Goal: Information Seeking & Learning: Learn about a topic

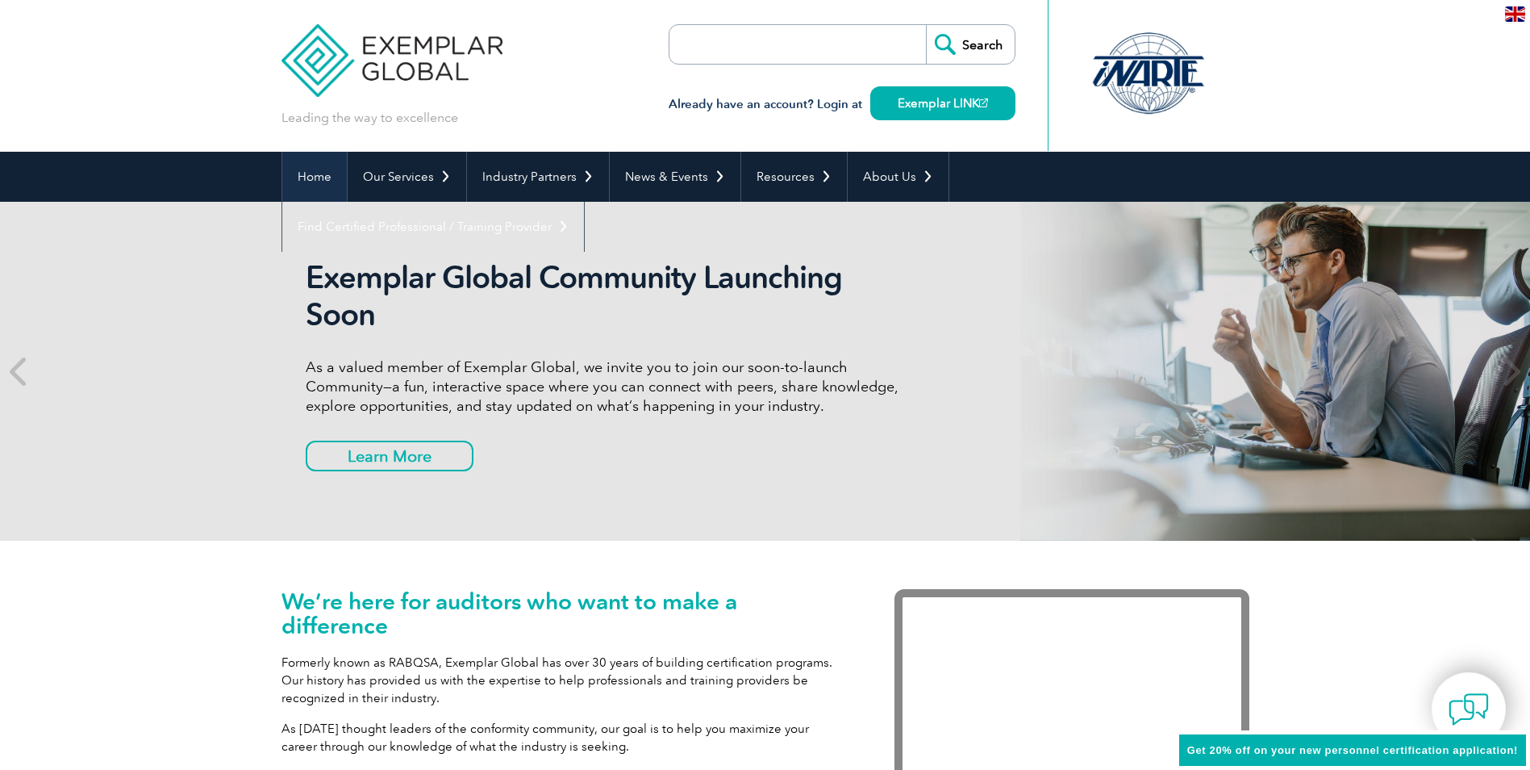
click at [308, 174] on link "Home" at bounding box center [314, 177] width 65 height 50
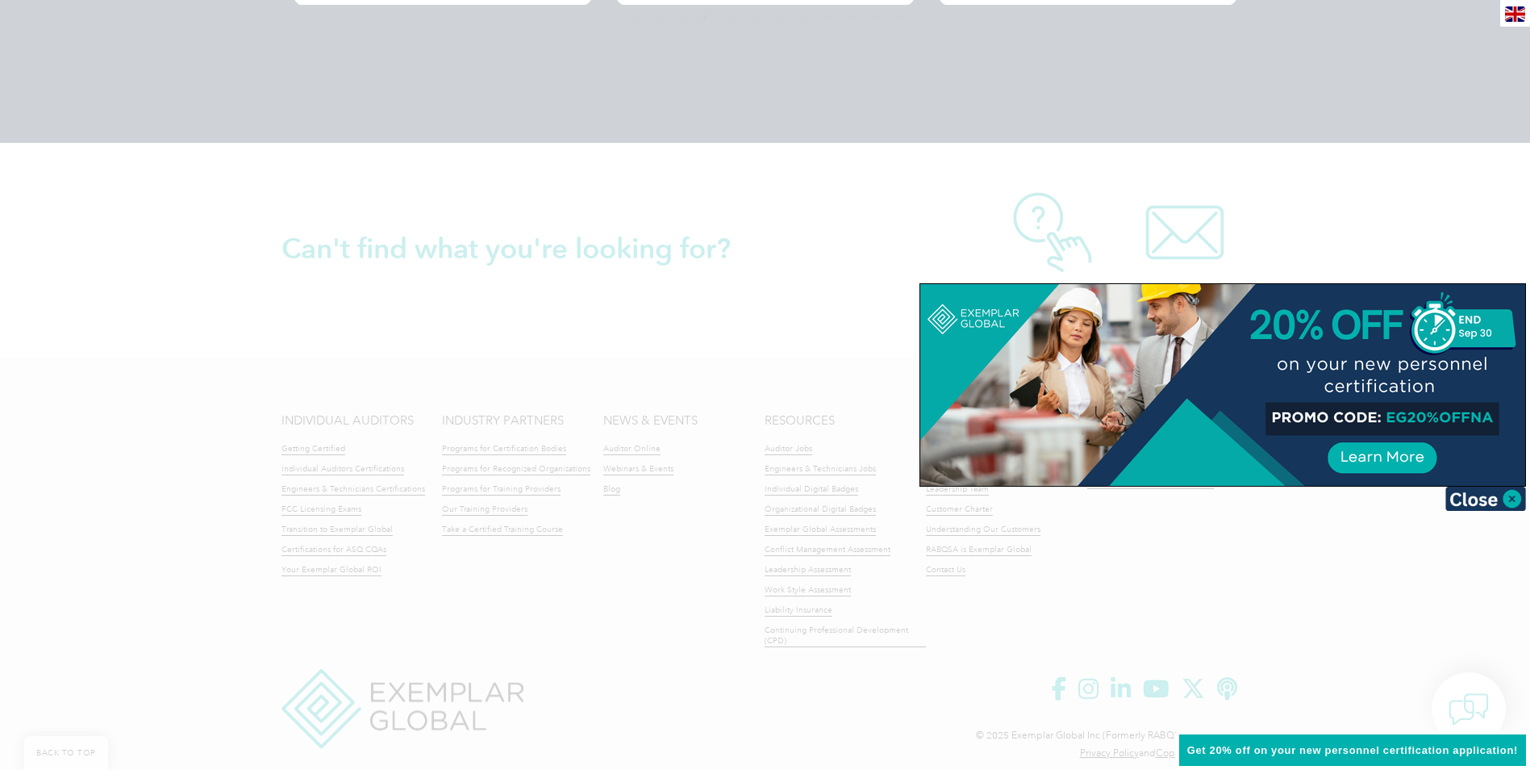
scroll to position [3658, 0]
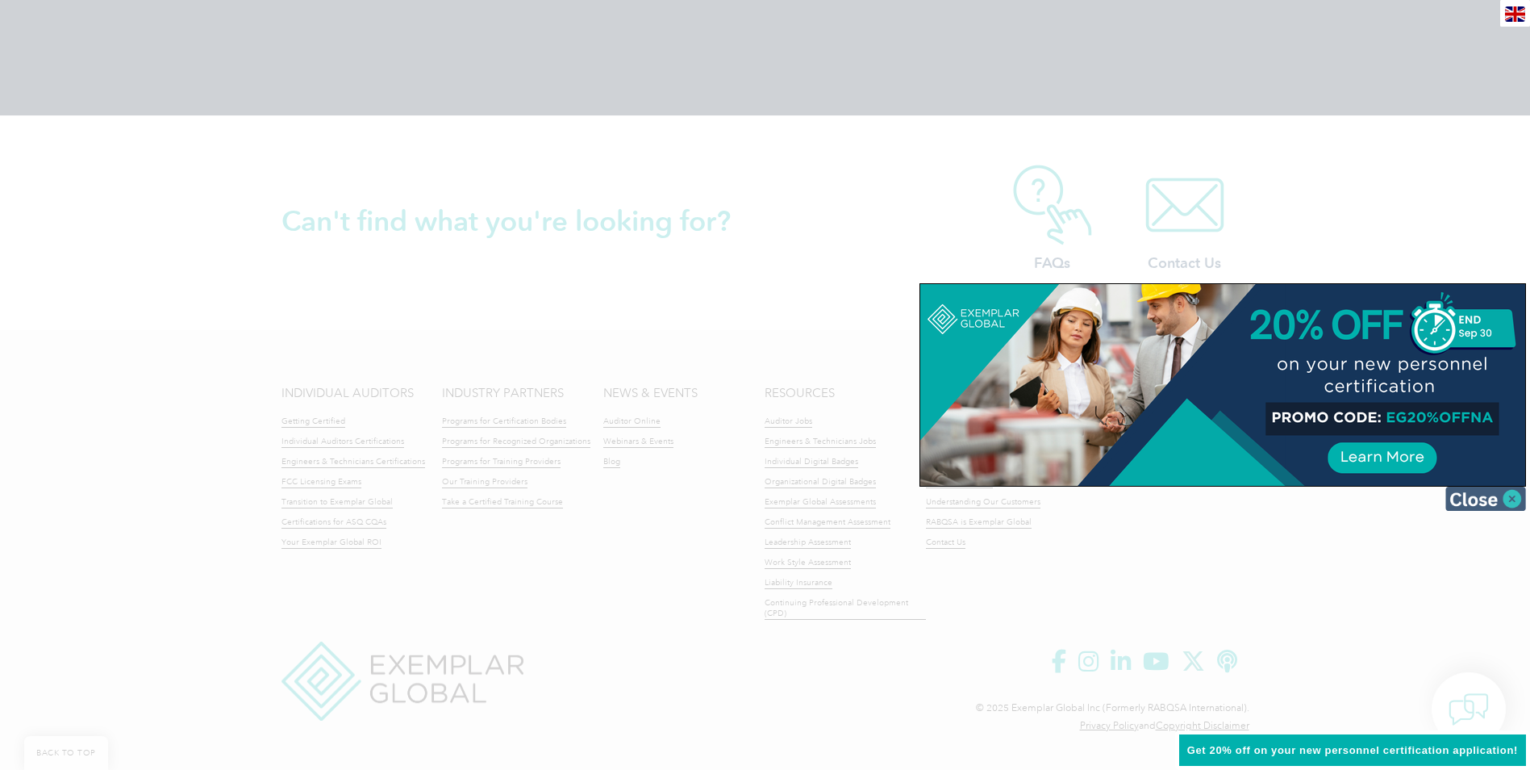
click at [1509, 495] on img at bounding box center [1486, 498] width 81 height 24
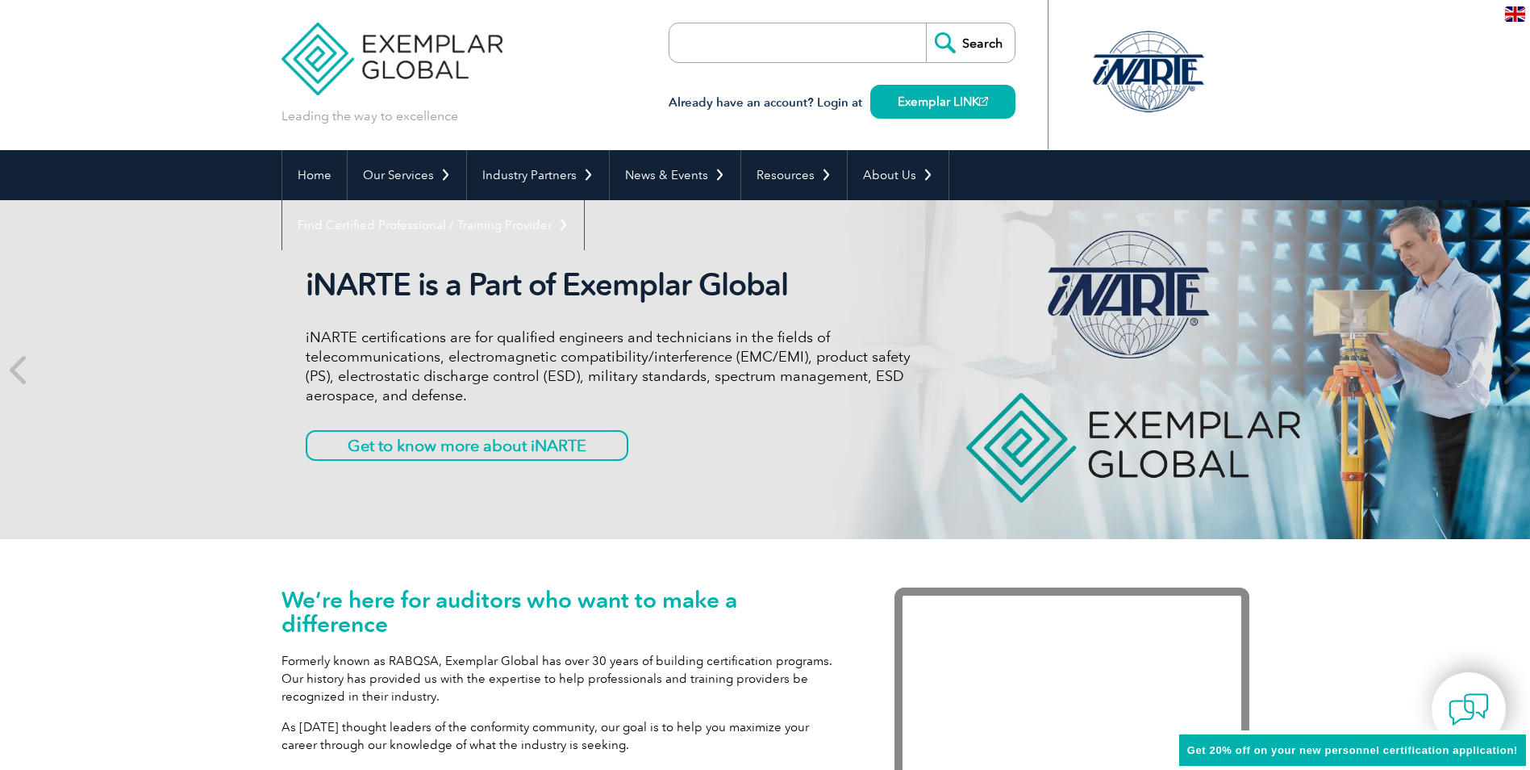
scroll to position [0, 0]
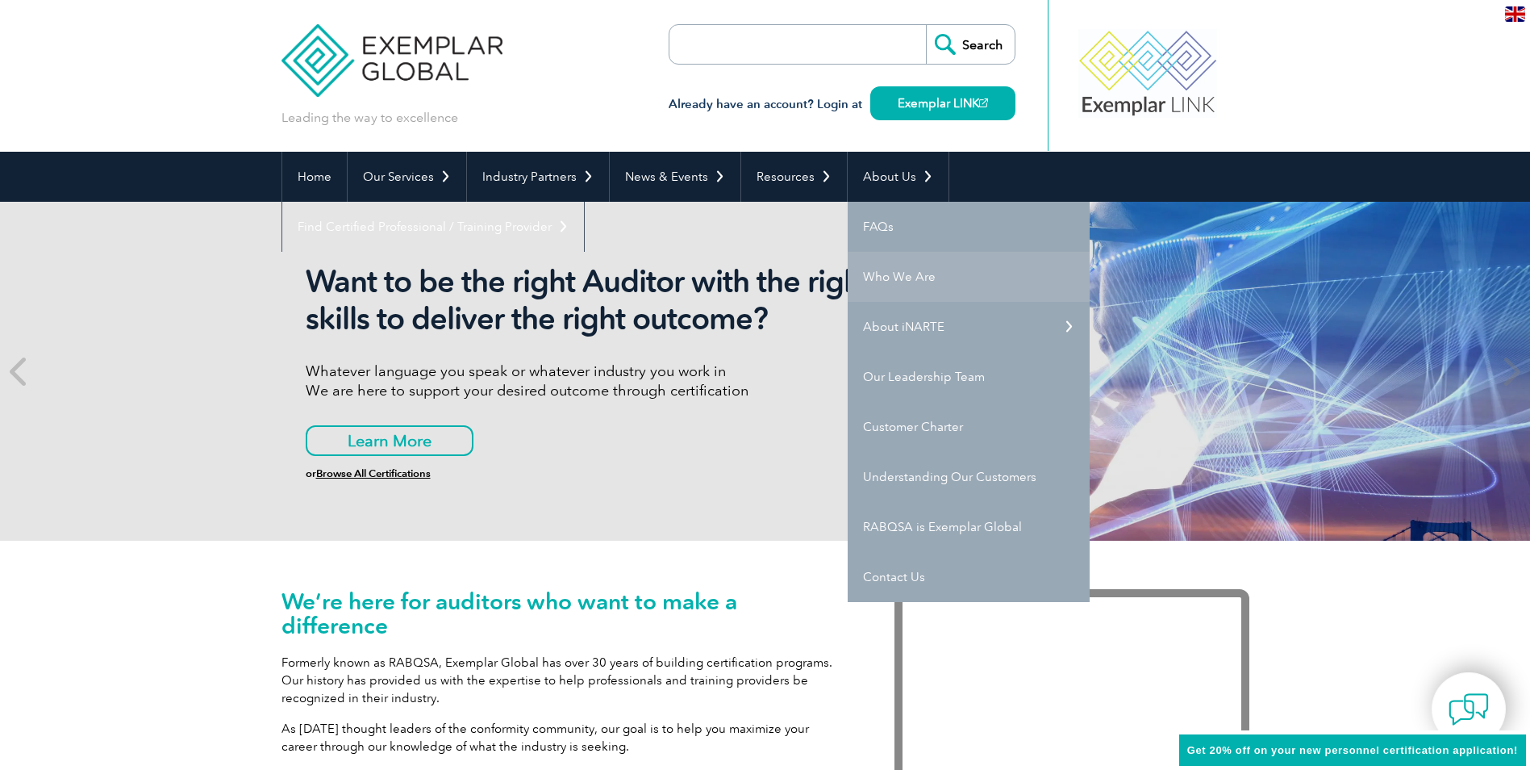
click at [904, 274] on link "Who We Are" at bounding box center [969, 277] width 242 height 50
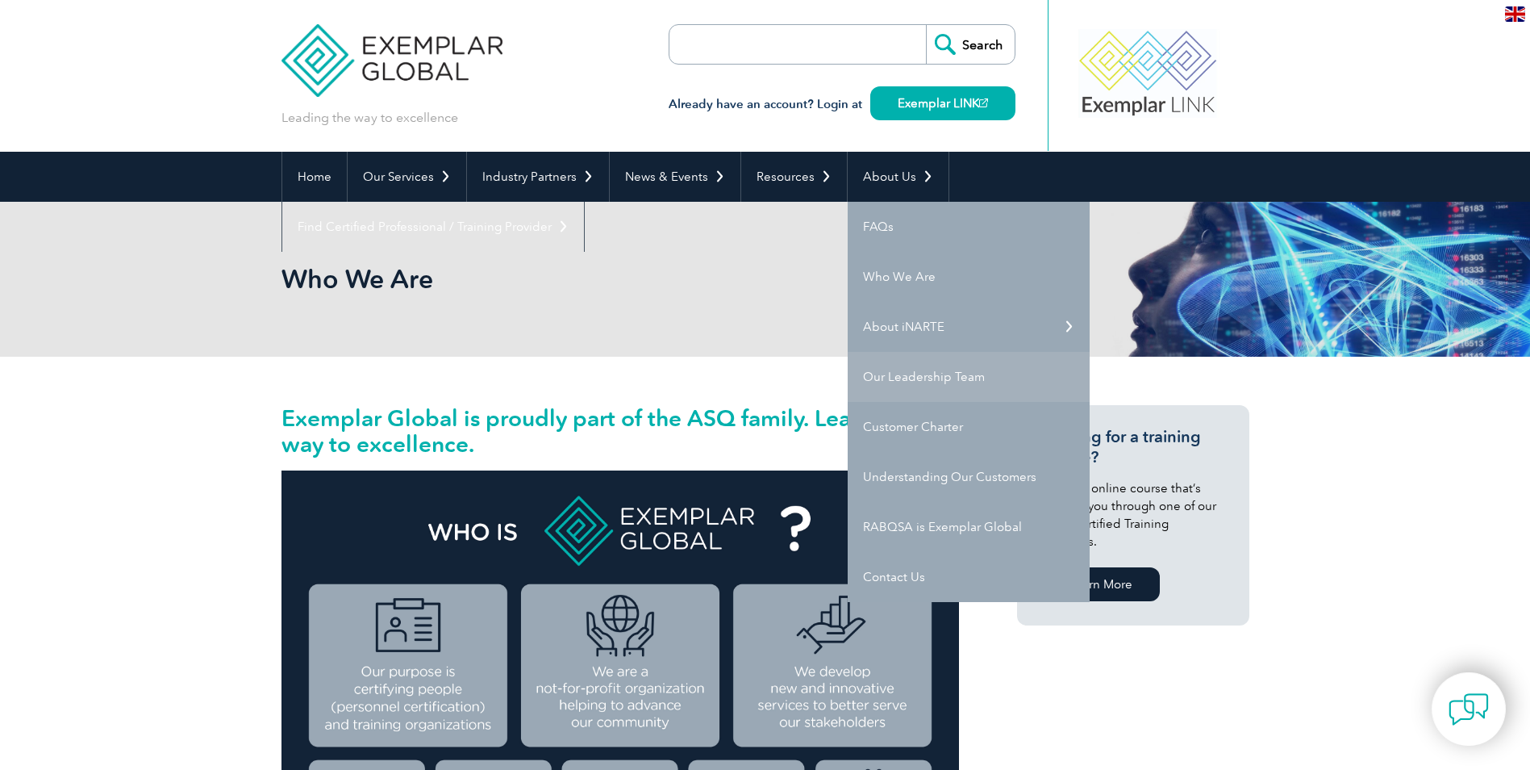
click at [925, 375] on link "Our Leadership Team" at bounding box center [969, 377] width 242 height 50
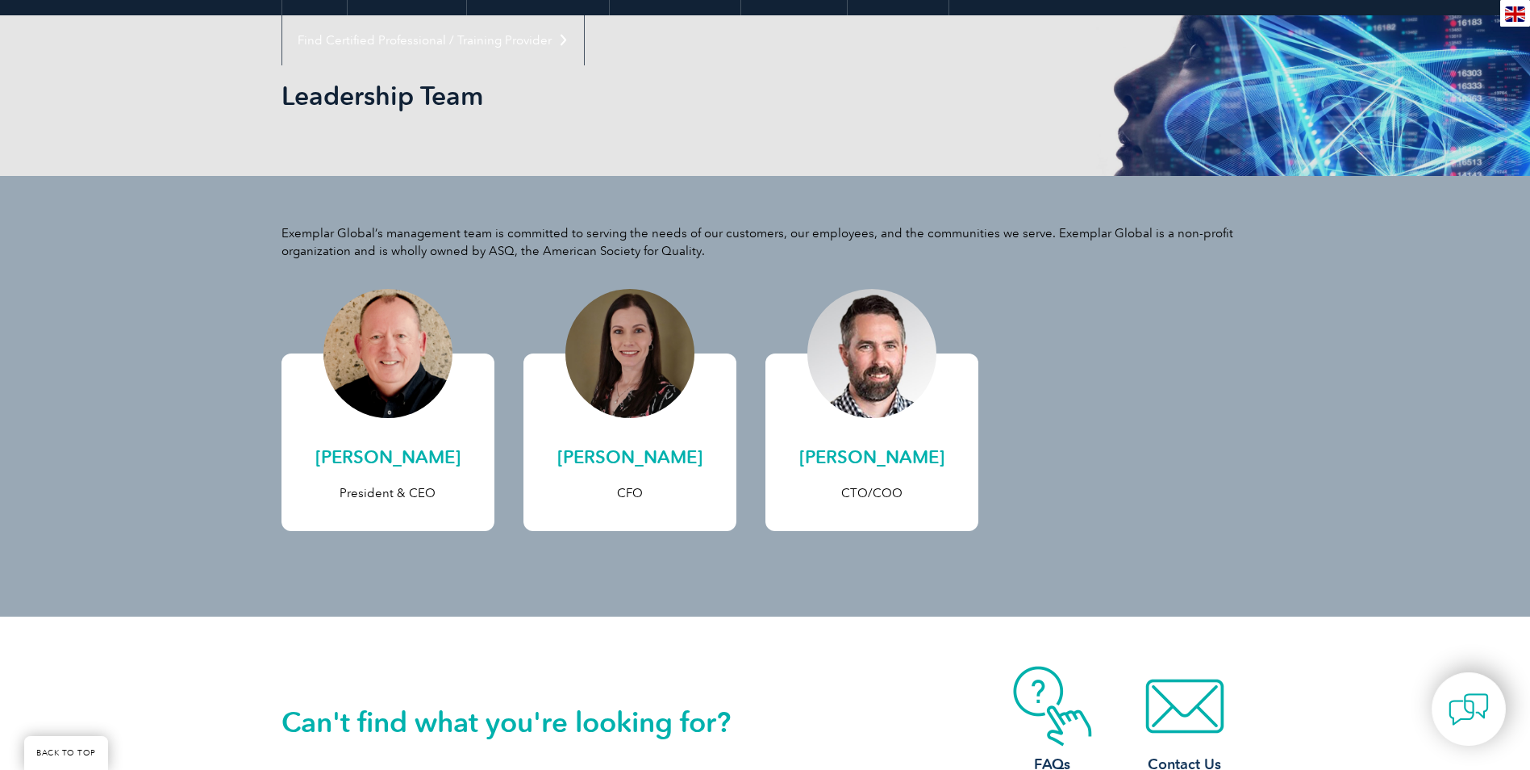
scroll to position [242, 0]
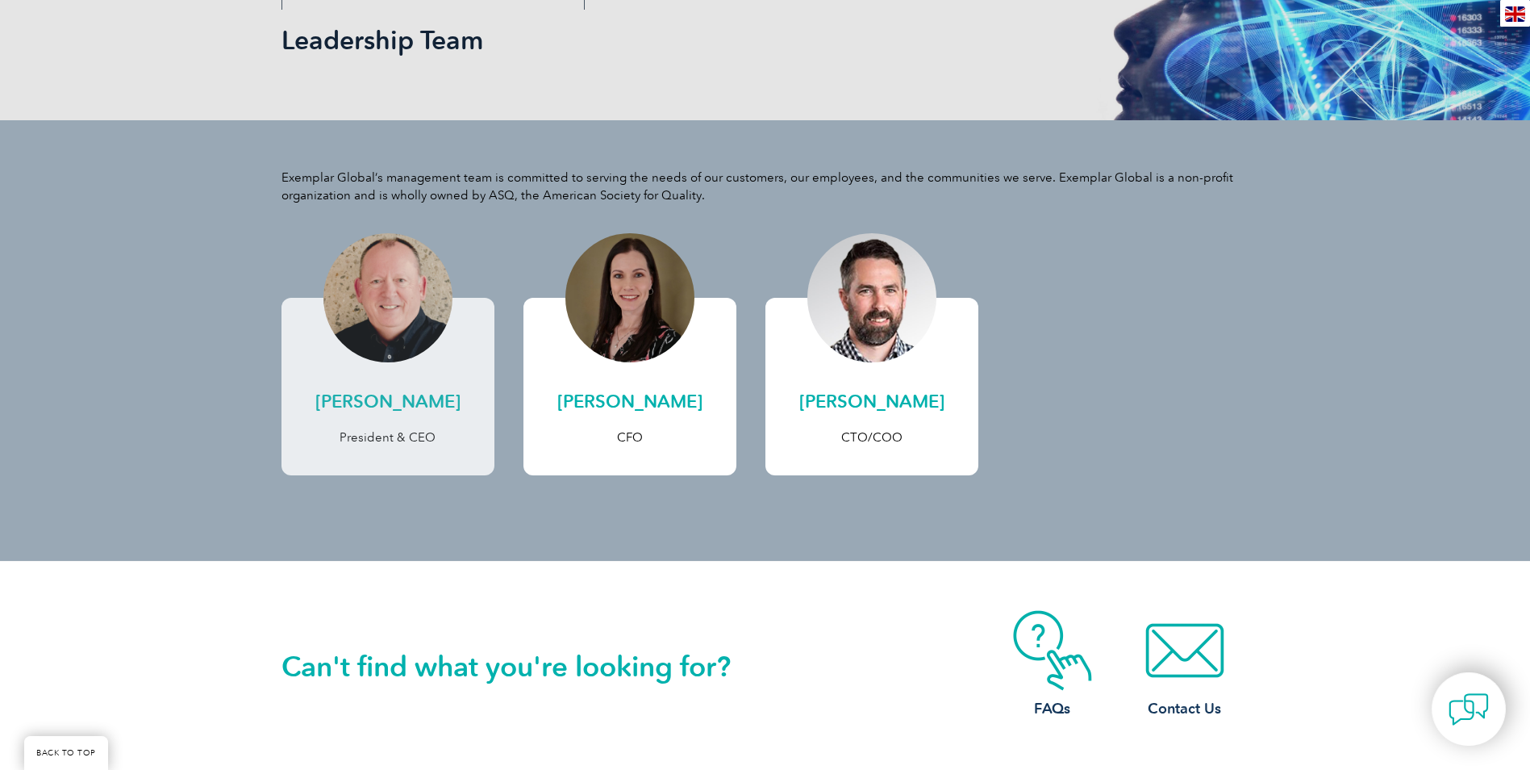
click at [381, 314] on div at bounding box center [387, 297] width 129 height 129
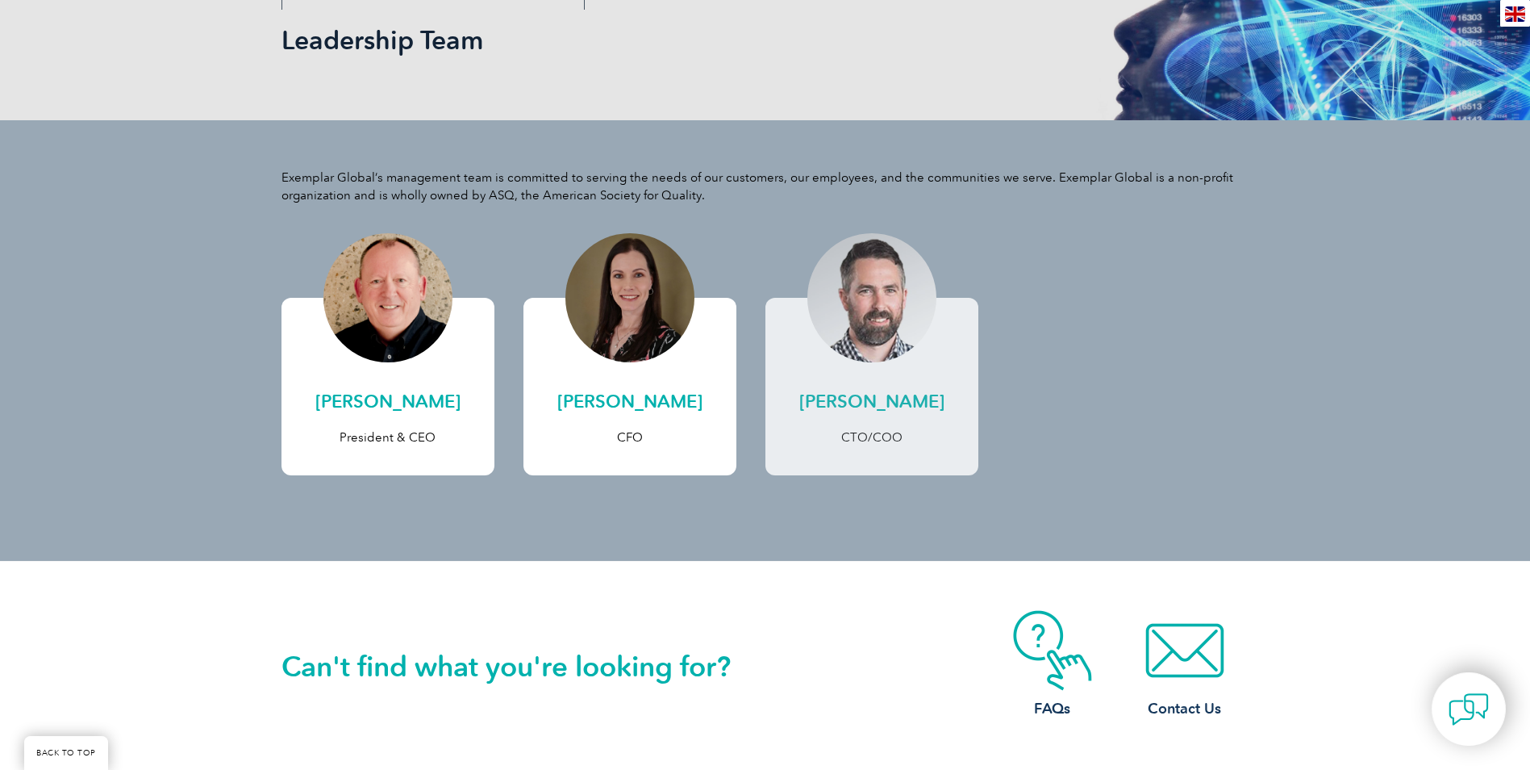
click at [872, 396] on h2 "[PERSON_NAME]" at bounding box center [872, 402] width 181 height 26
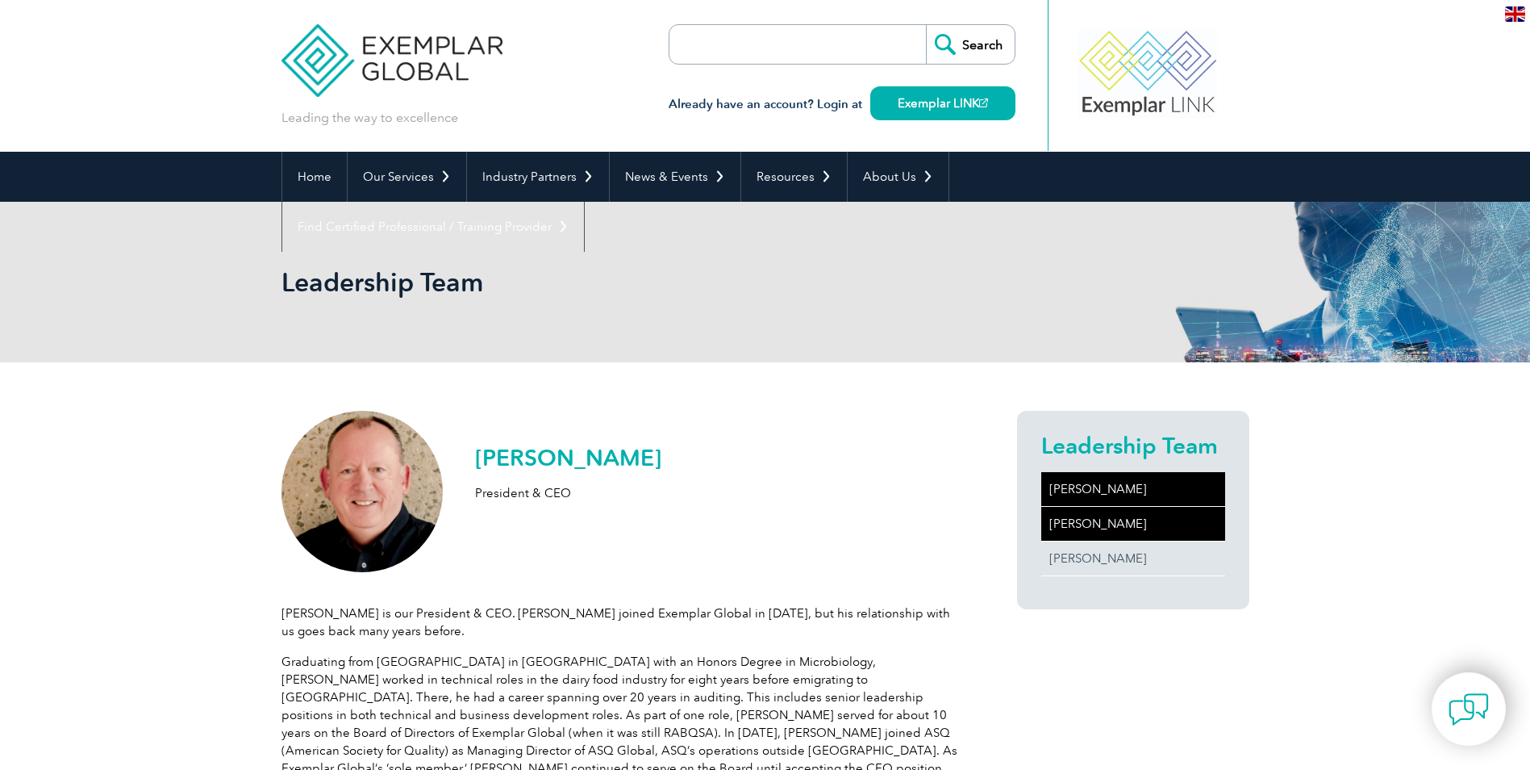
click at [1078, 520] on link "[PERSON_NAME]" at bounding box center [1133, 524] width 184 height 34
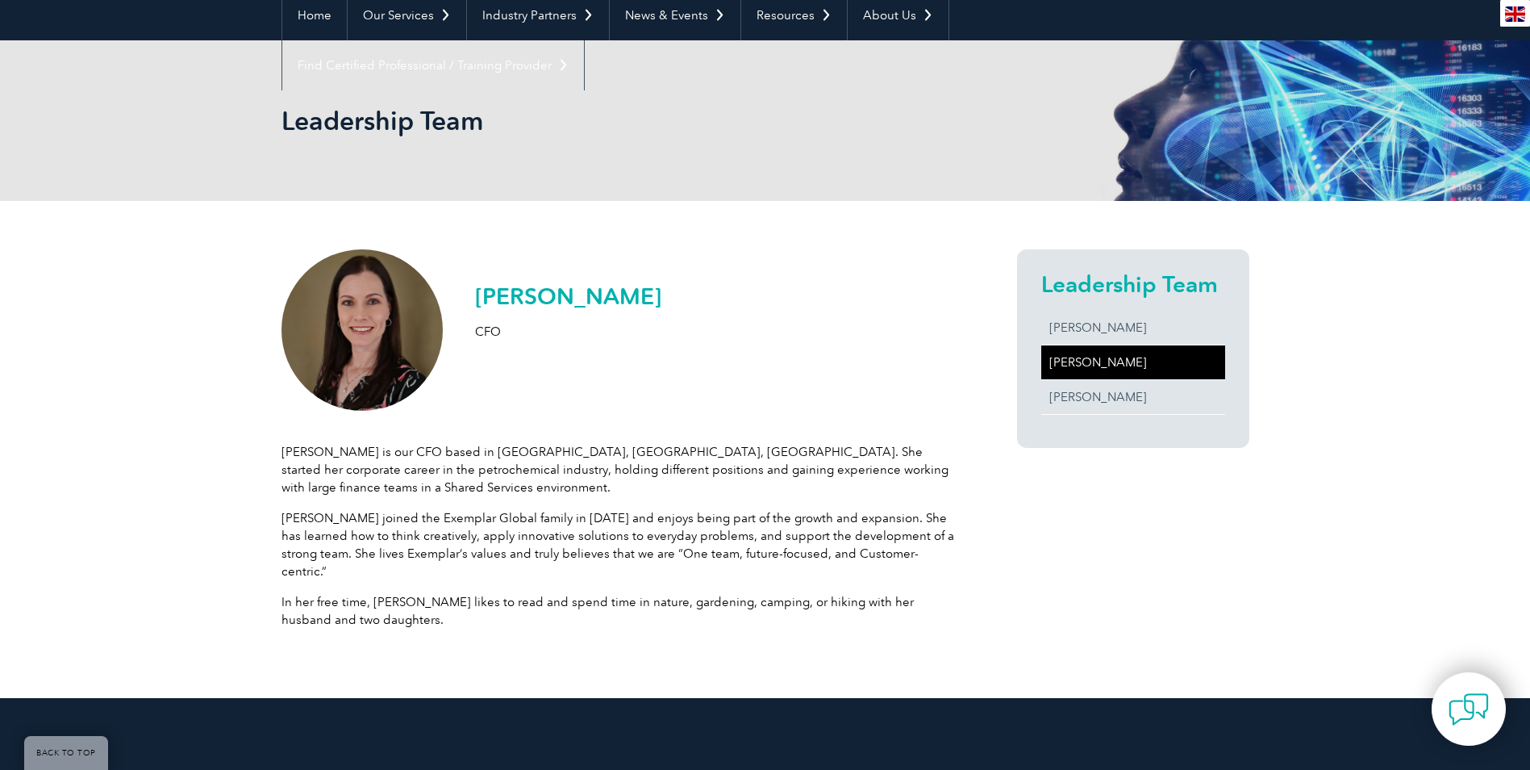
scroll to position [242, 0]
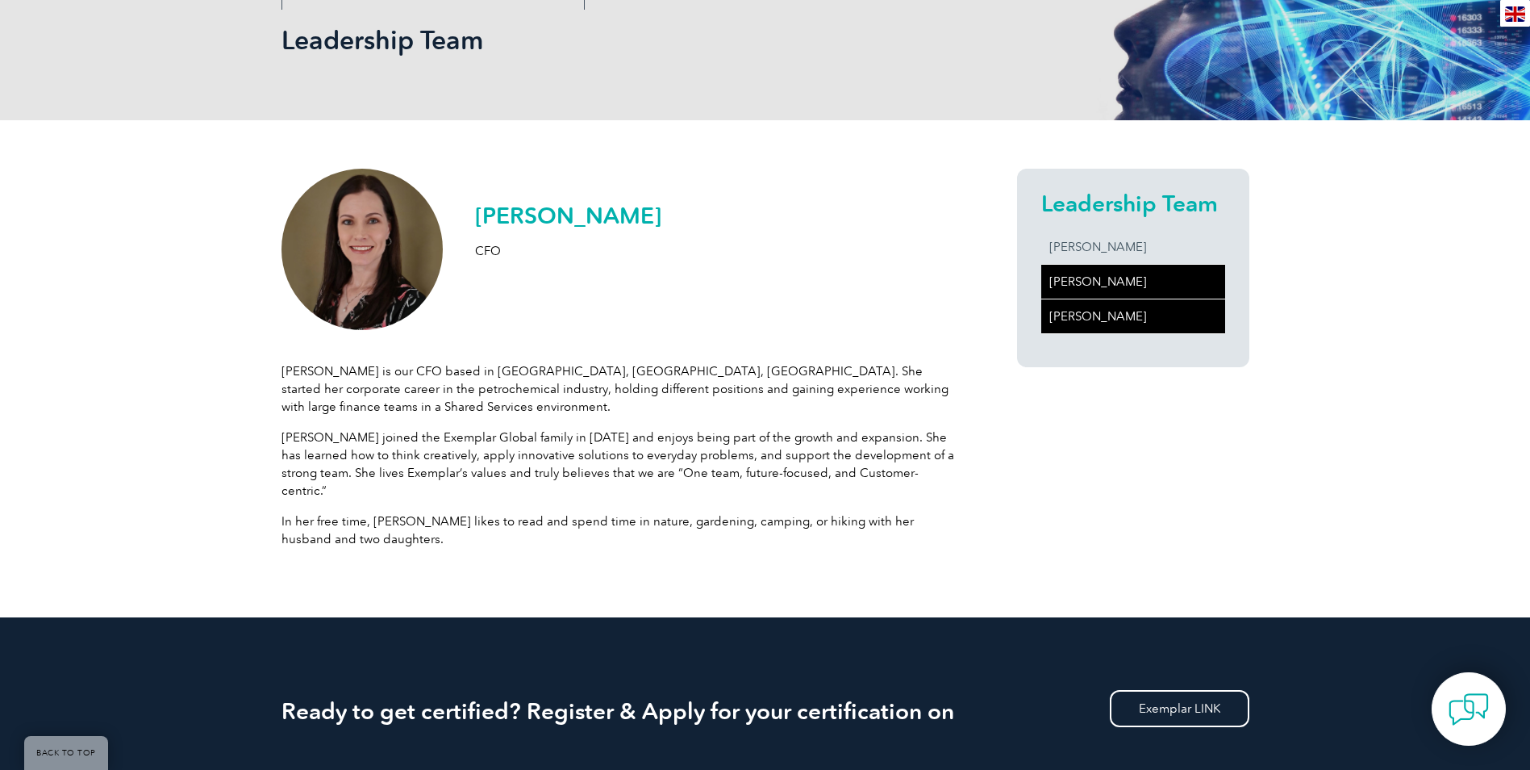
click at [1094, 315] on link "[PERSON_NAME]" at bounding box center [1133, 316] width 184 height 34
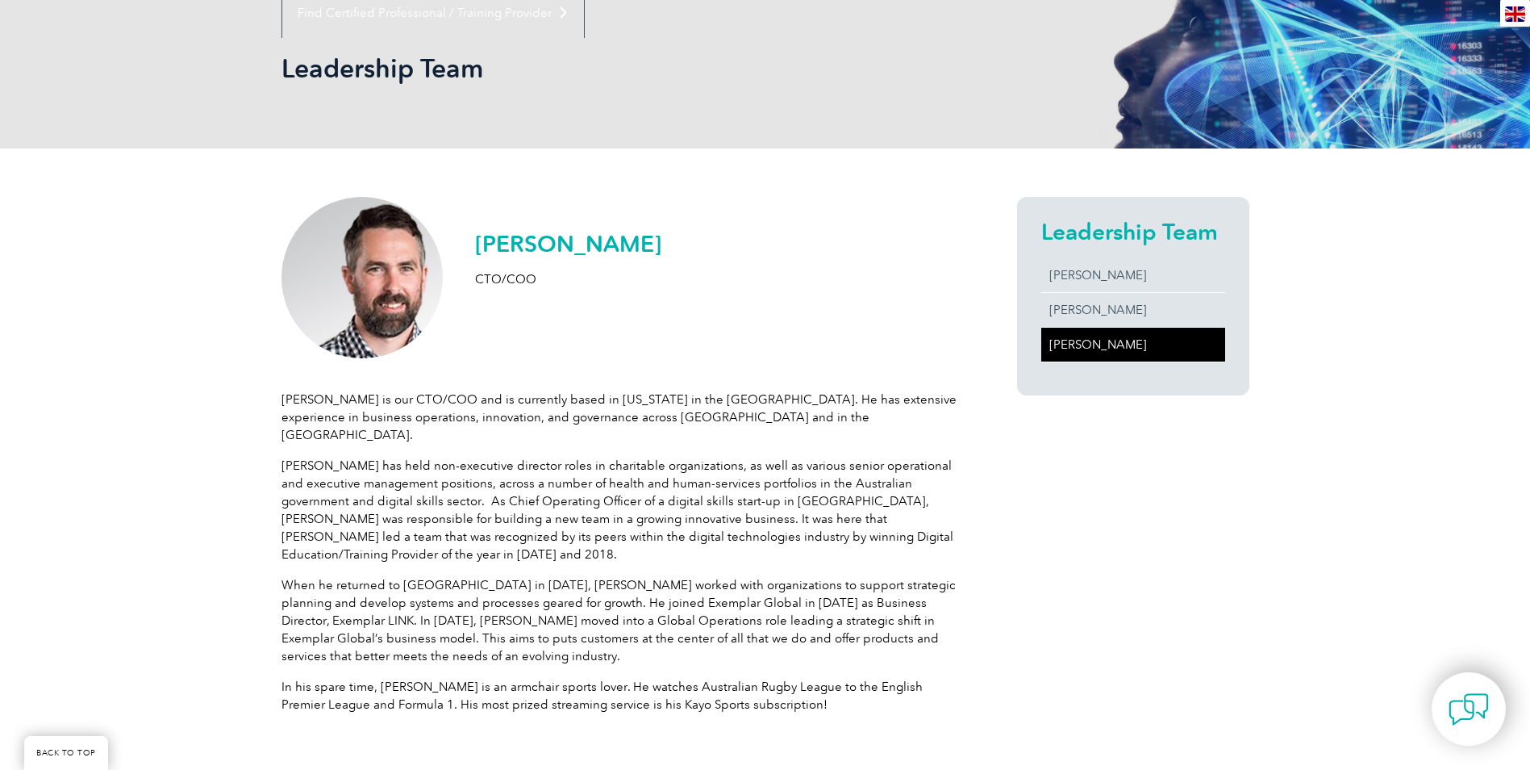
scroll to position [242, 0]
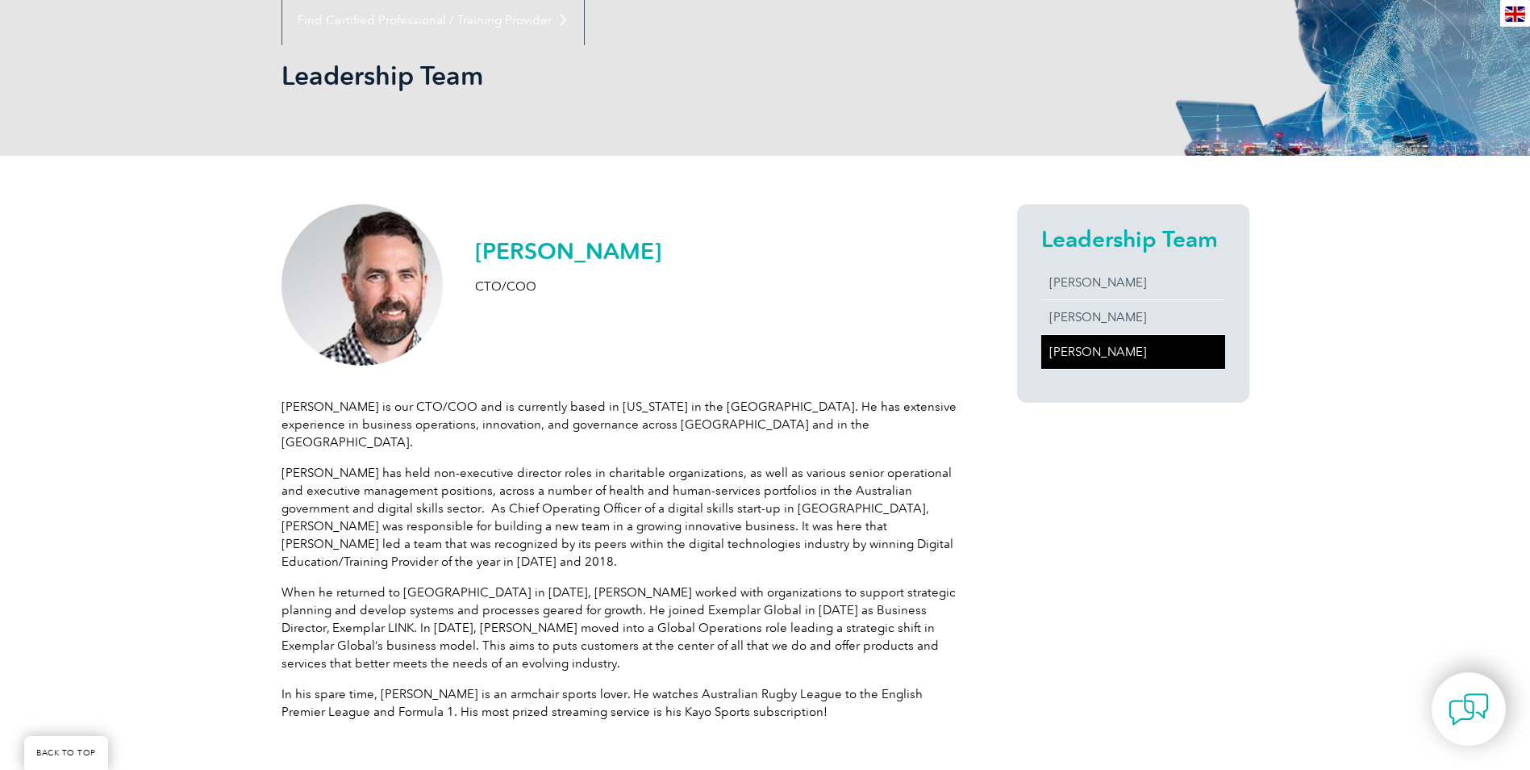
scroll to position [242, 0]
